Goal: Information Seeking & Learning: Check status

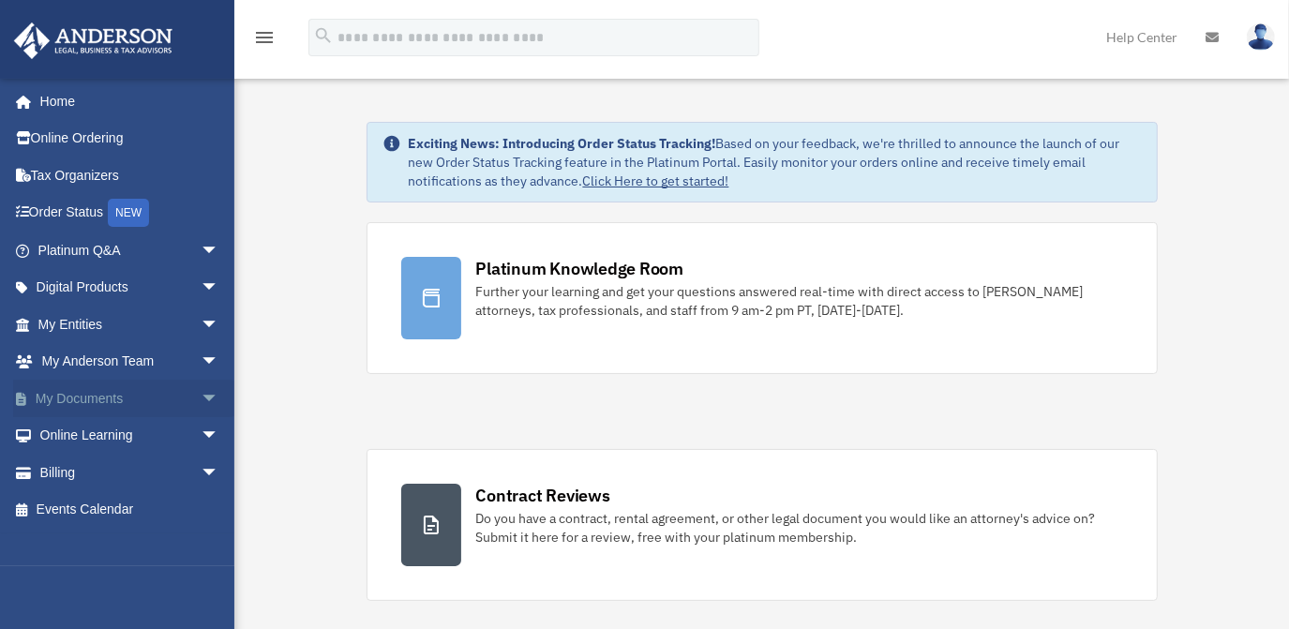
click at [69, 383] on link "My Documents arrow_drop_down" at bounding box center [130, 399] width 234 height 38
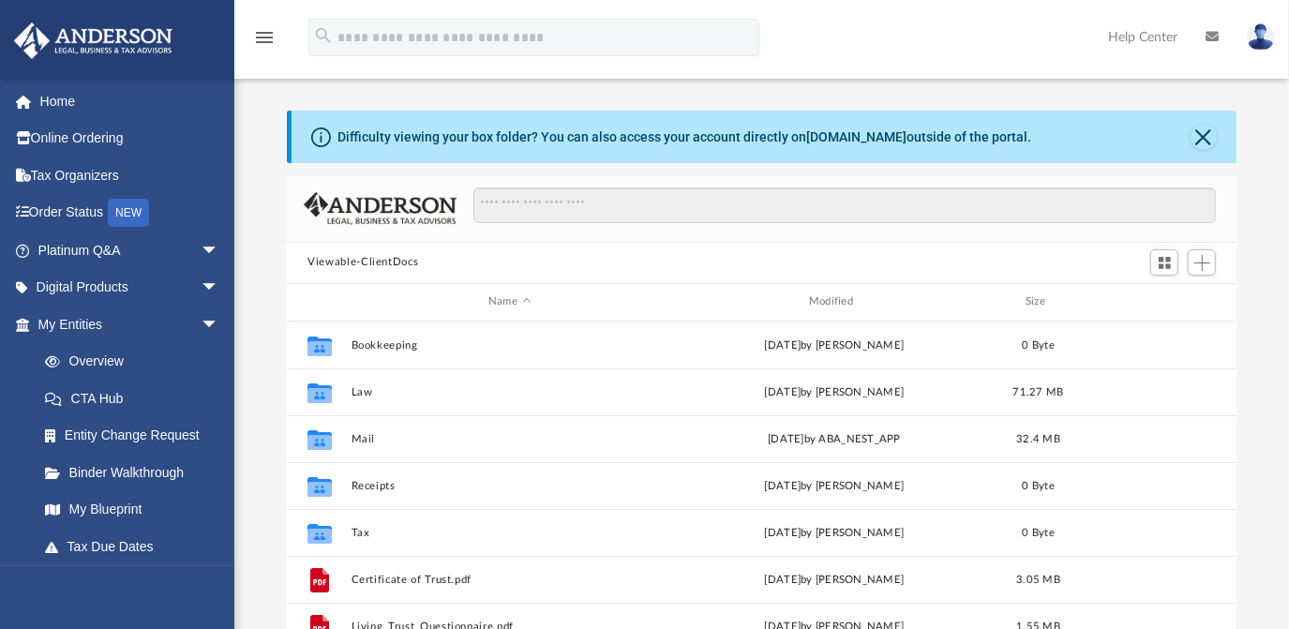
scroll to position [413, 936]
click at [201, 246] on span "arrow_drop_down" at bounding box center [220, 251] width 38 height 38
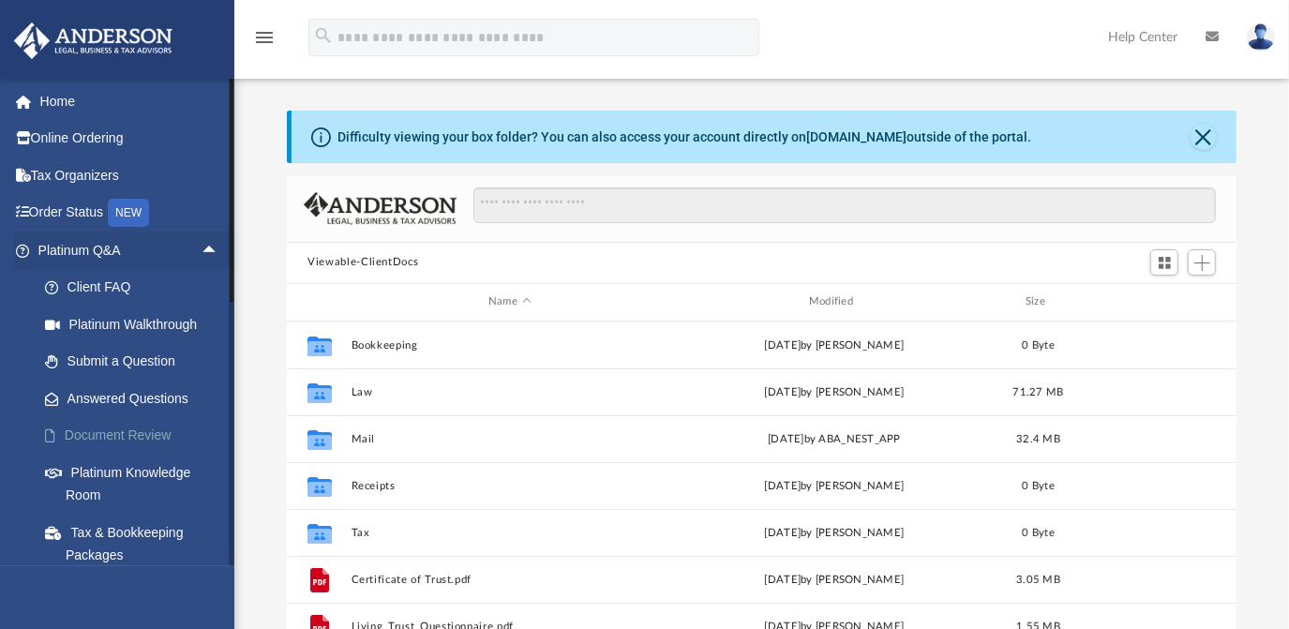
click at [147, 436] on link "Document Review" at bounding box center [136, 436] width 221 height 38
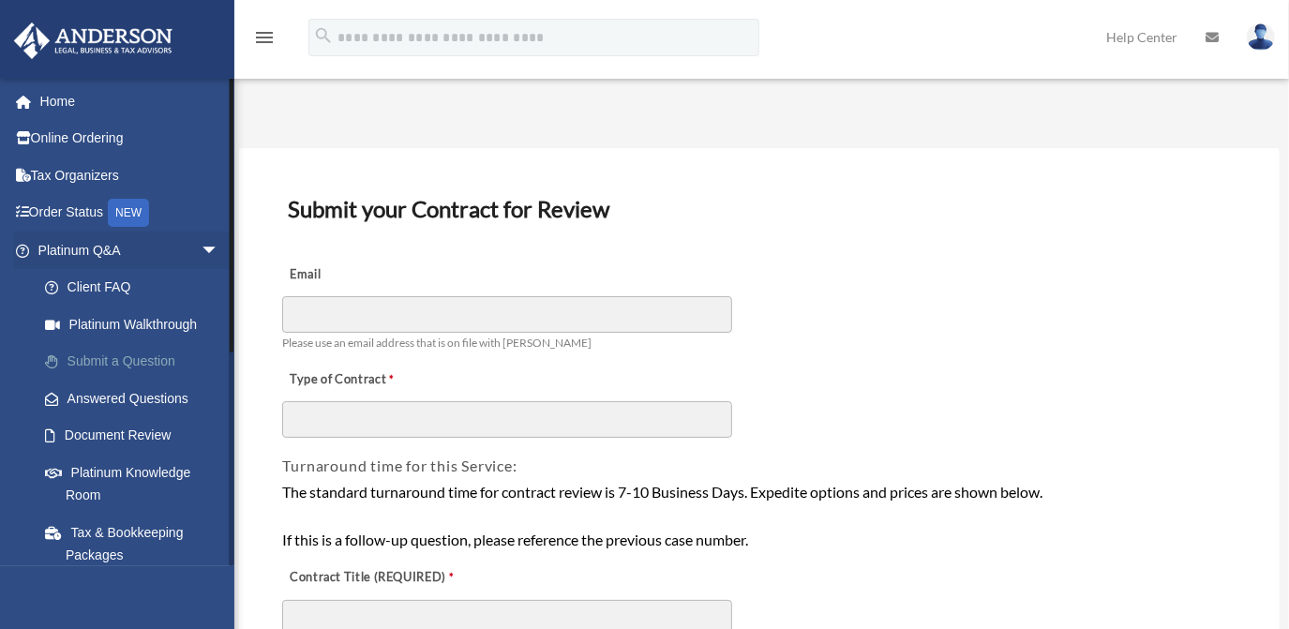
click at [106, 363] on link "Submit a Question" at bounding box center [136, 362] width 221 height 38
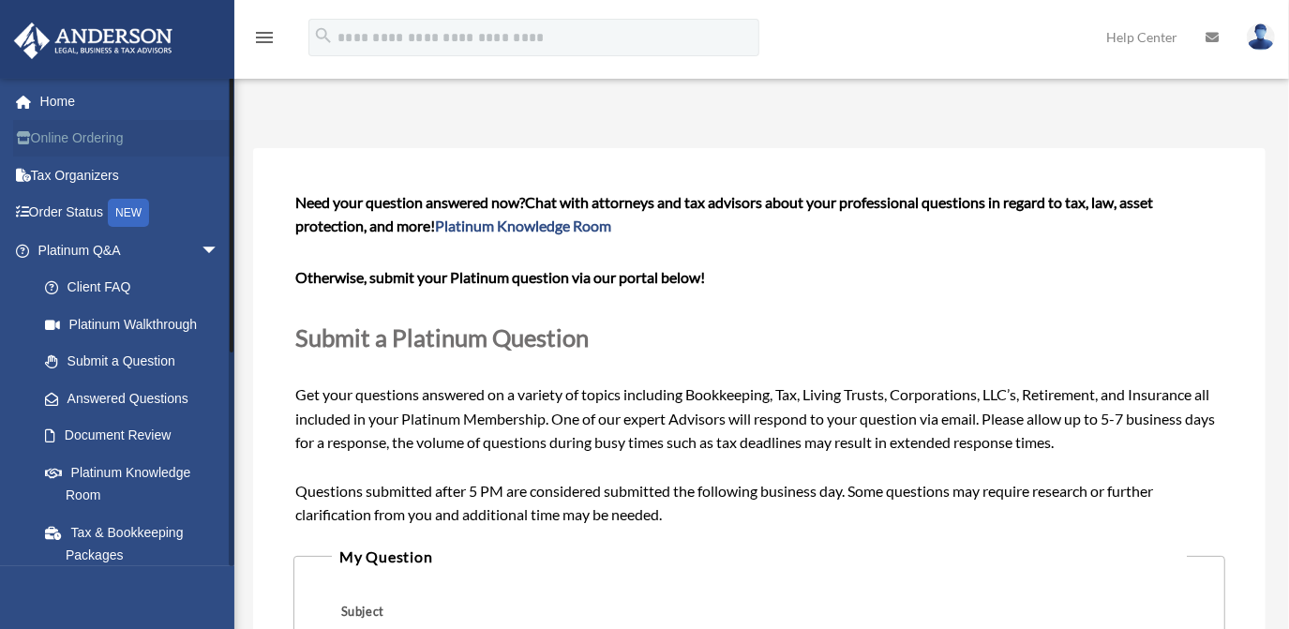
click at [125, 140] on link "Online Ordering" at bounding box center [130, 139] width 234 height 38
click at [113, 111] on link "Home" at bounding box center [130, 102] width 234 height 38
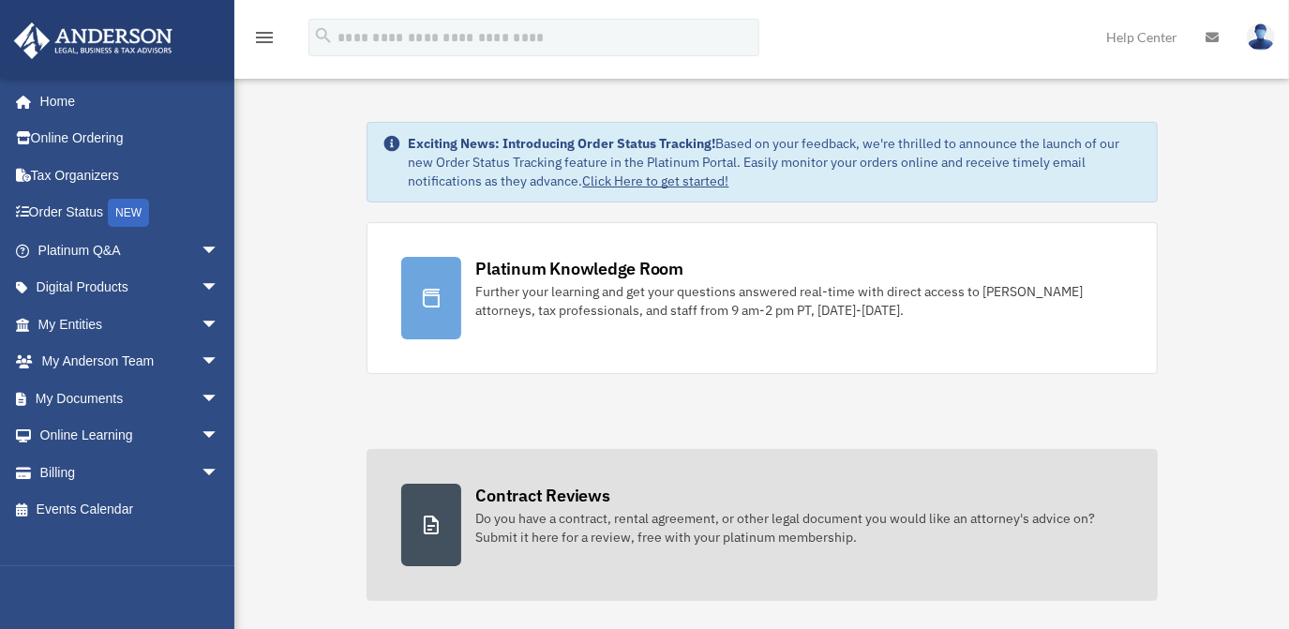
click at [962, 509] on div "Do you have a contract, rental agreement, or other legal document you would lik…" at bounding box center [799, 528] width 647 height 38
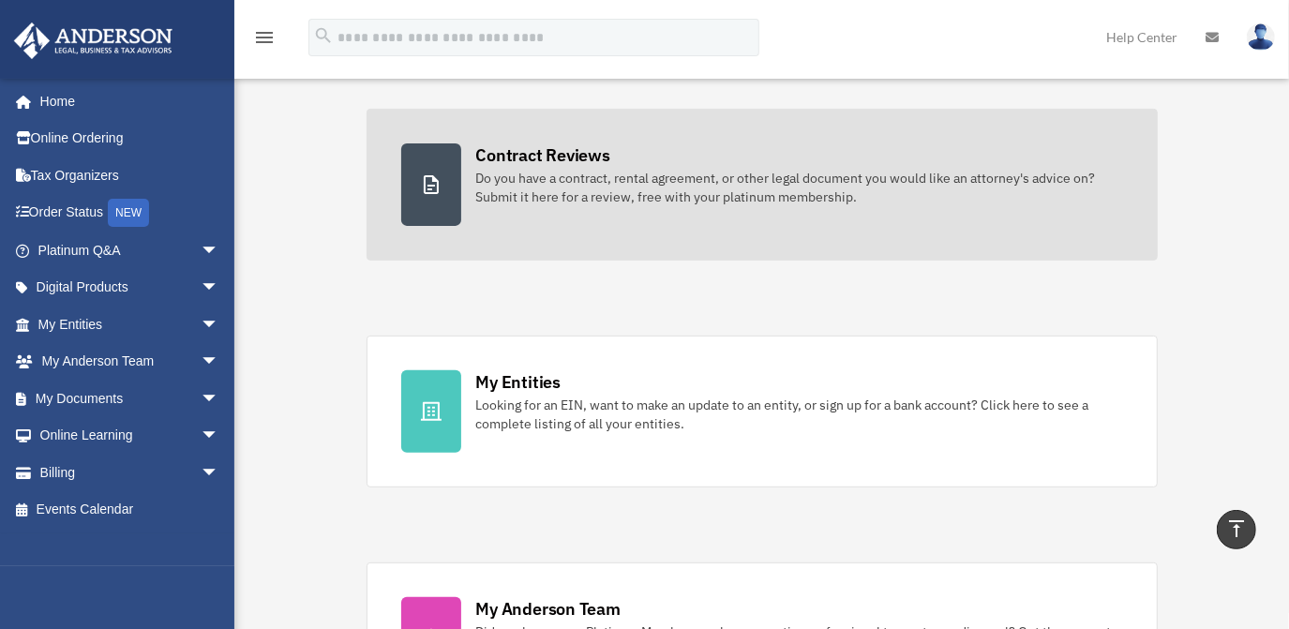
scroll to position [682, 0]
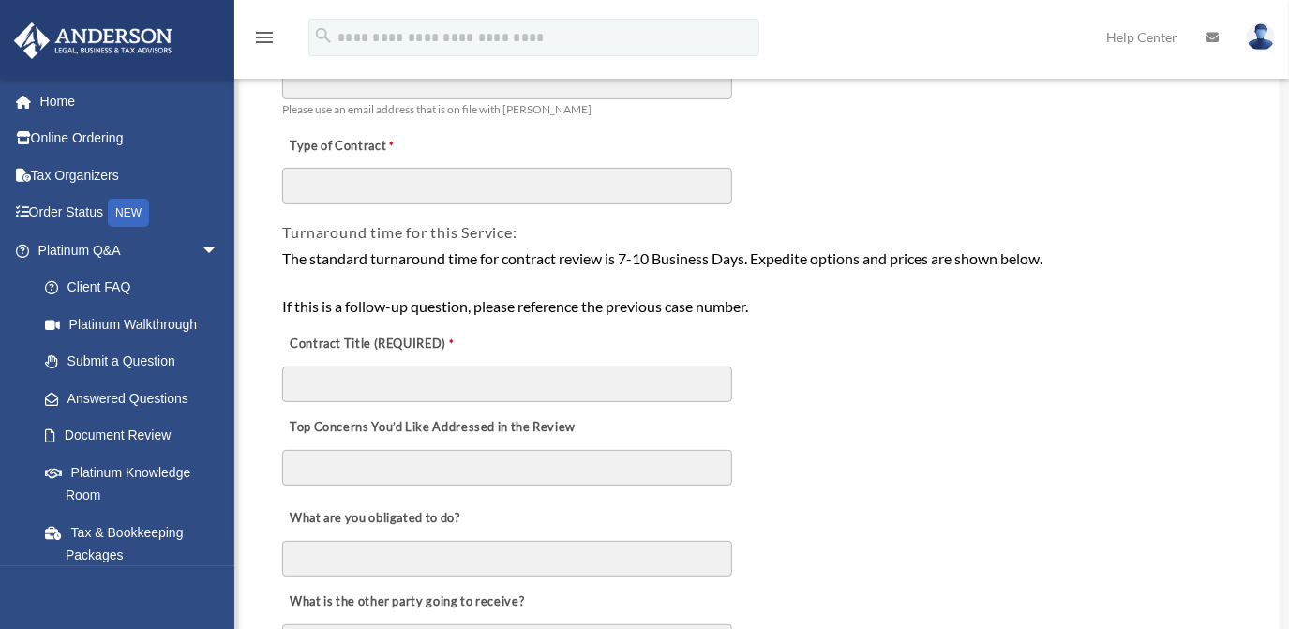
scroll to position [255, 0]
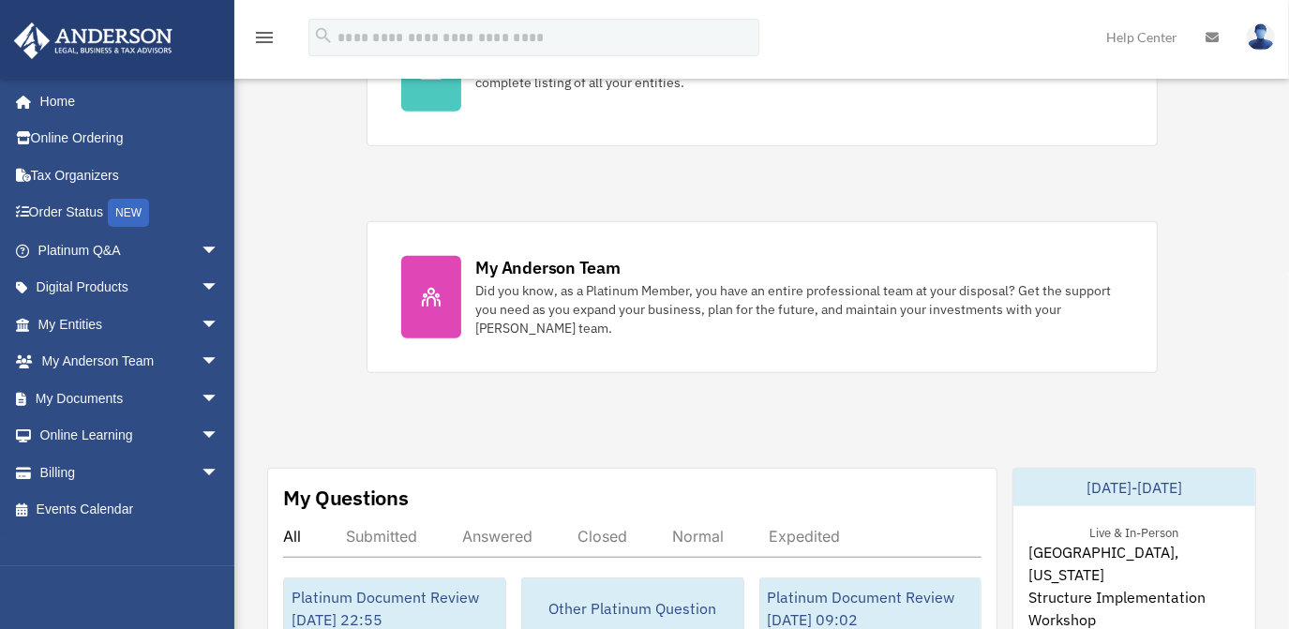
scroll to position [767, 0]
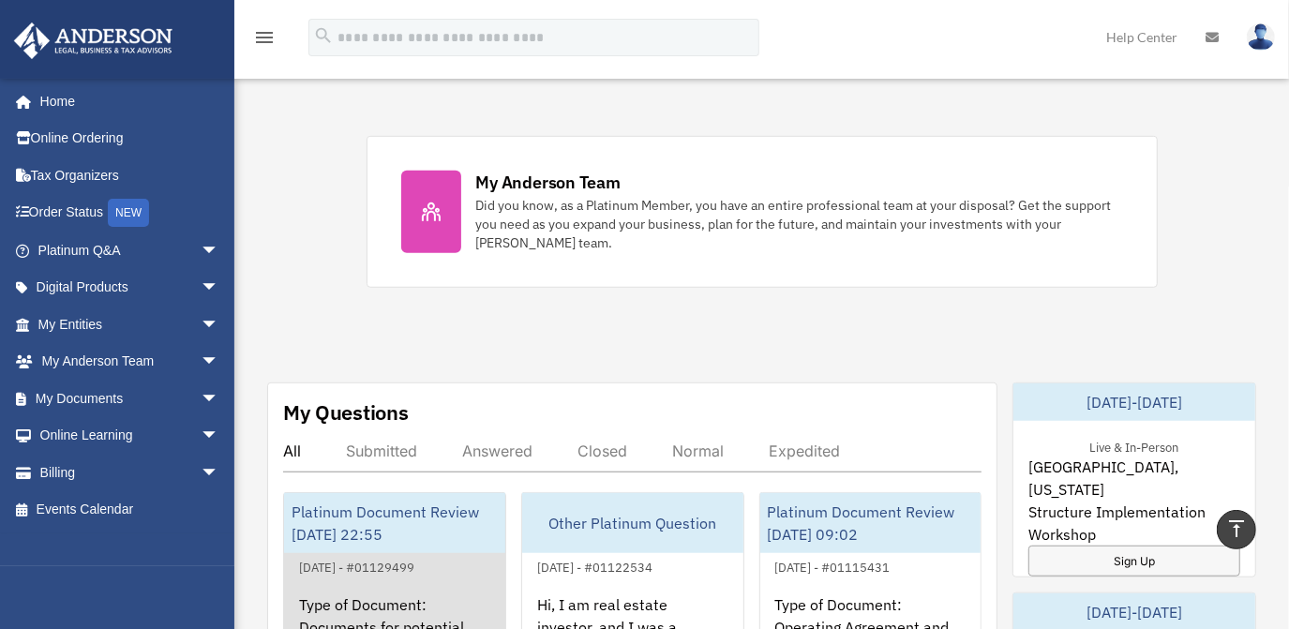
click at [387, 493] on div "Platinum Document Review [DATE] 22:55" at bounding box center [394, 523] width 221 height 60
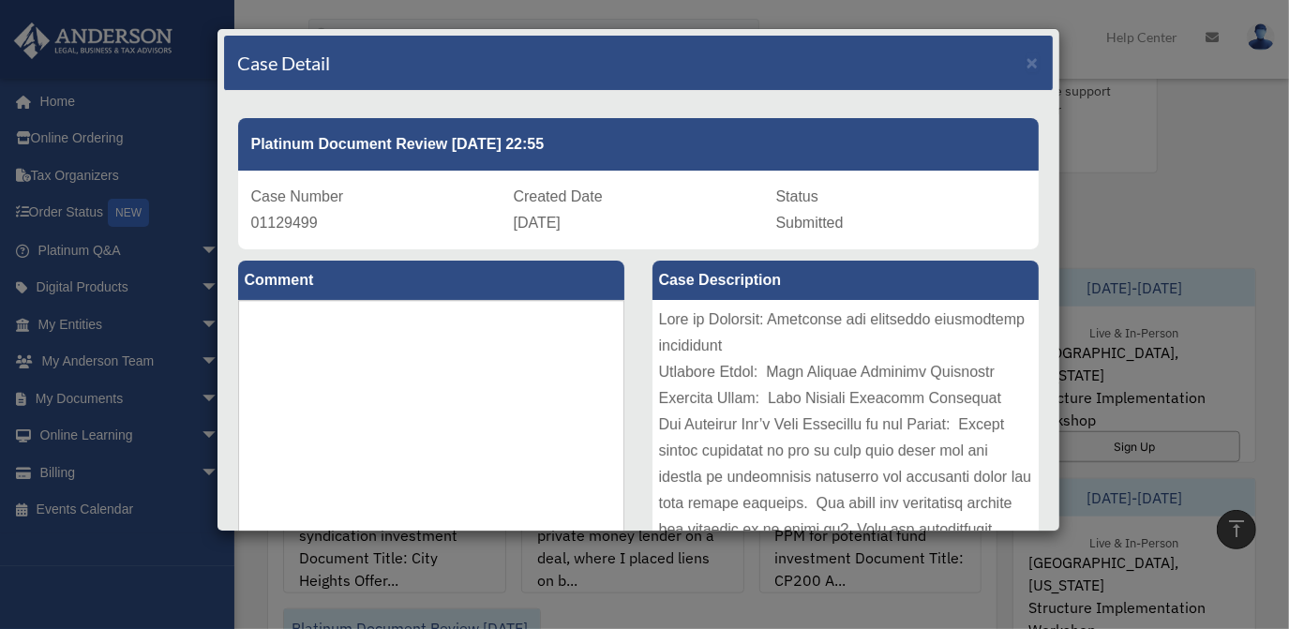
scroll to position [852, 0]
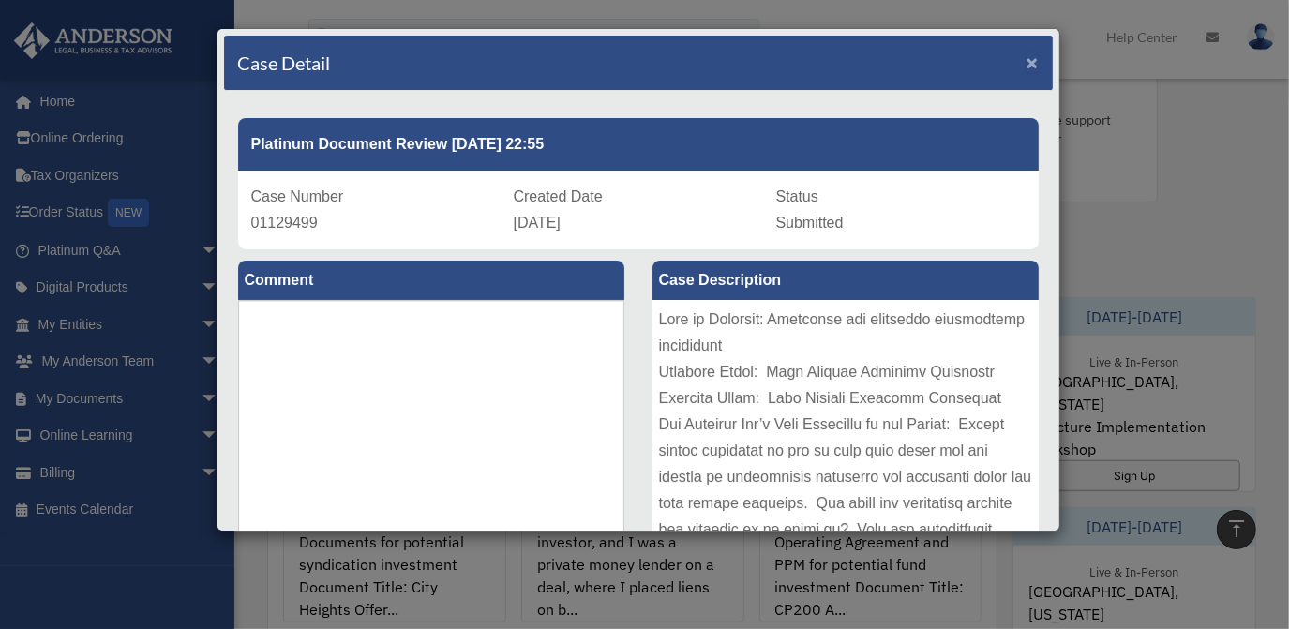
click at [1027, 58] on span "×" at bounding box center [1033, 63] width 12 height 22
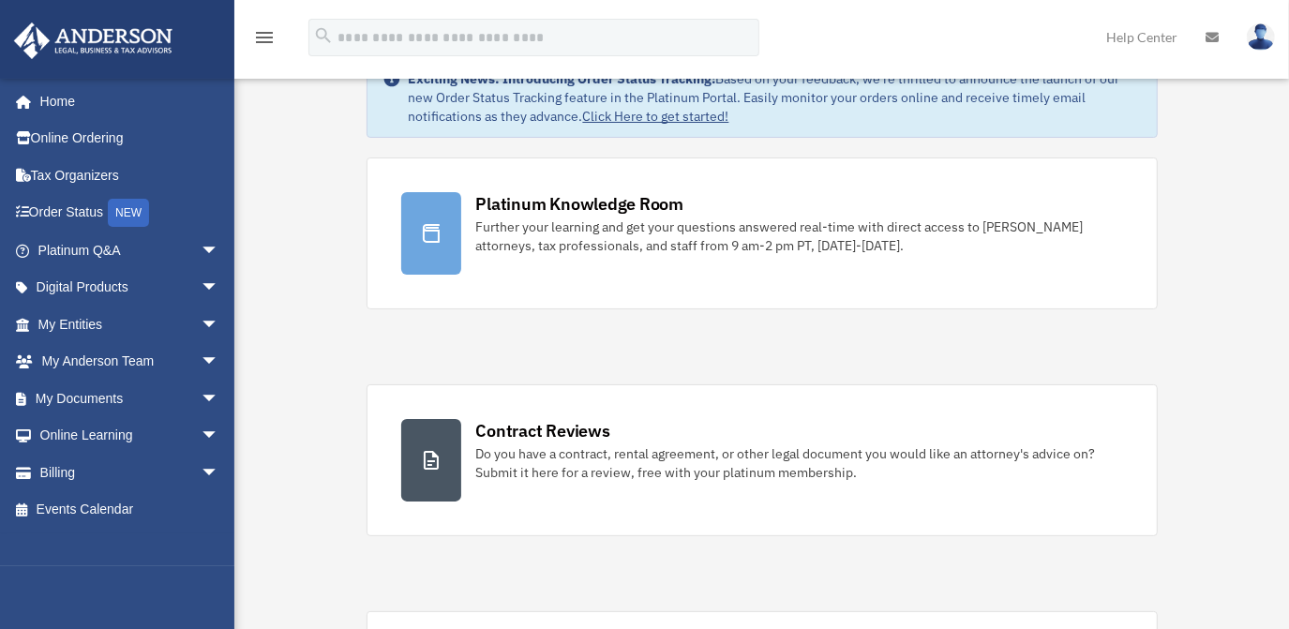
scroll to position [0, 0]
